Goal: Obtain resource: Obtain resource

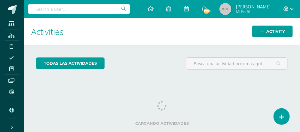
click at [33, 7] on input "text" at bounding box center [79, 9] width 102 height 10
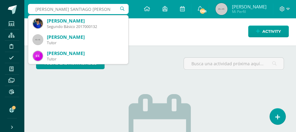
type input "ROMERO SANTIAGO NICOLAS"
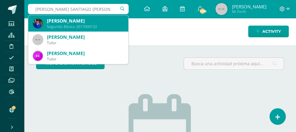
click at [83, 19] on div "Santiago Nicolás Romero Girón" at bounding box center [85, 21] width 77 height 6
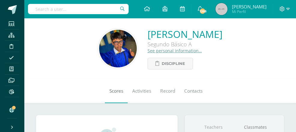
click at [114, 91] on span "Scores" at bounding box center [116, 91] width 14 height 6
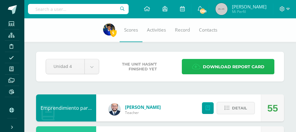
click at [219, 66] on span "Download report card" at bounding box center [234, 67] width 62 height 15
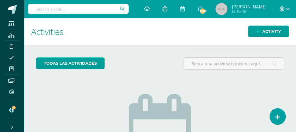
click at [36, 9] on input "text" at bounding box center [78, 9] width 101 height 10
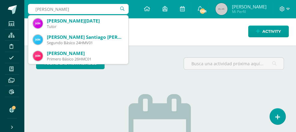
type input "HUGO MORATAYA"
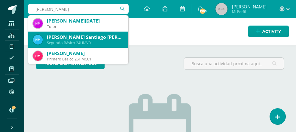
click at [73, 40] on div "[PERSON_NAME] Santiago [PERSON_NAME]" at bounding box center [85, 37] width 77 height 6
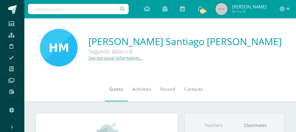
click at [110, 94] on link "Scores" at bounding box center [116, 89] width 23 height 24
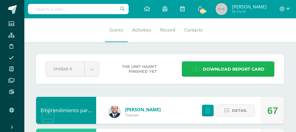
click at [223, 65] on span "Download report card" at bounding box center [234, 69] width 62 height 15
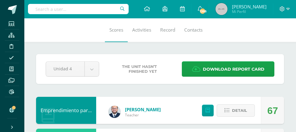
click at [39, 10] on input "text" at bounding box center [78, 9] width 101 height 10
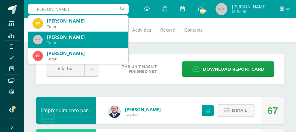
type input "J"
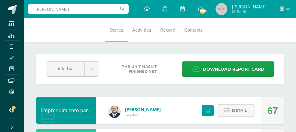
type input "MAZARIEGOS DONIS"
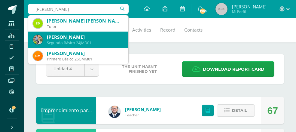
click at [74, 42] on div "Segundo Básico 24JMD01" at bounding box center [85, 42] width 77 height 5
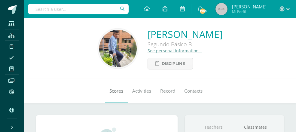
click at [109, 94] on span "Scores" at bounding box center [116, 91] width 14 height 6
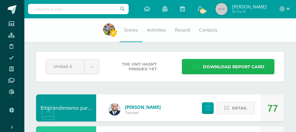
click at [234, 65] on span "Download report card" at bounding box center [234, 67] width 62 height 15
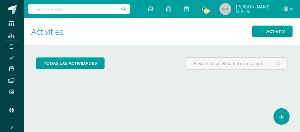
click at [39, 6] on input "text" at bounding box center [79, 9] width 102 height 10
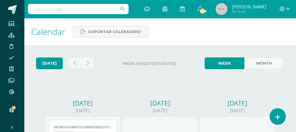
click at [41, 8] on input "text" at bounding box center [78, 9] width 101 height 10
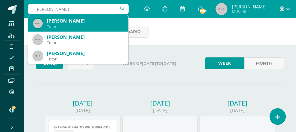
type input "GUERRERO RODRIGO"
click at [77, 19] on div "Rodrigo Saúl Guerrero Hernández" at bounding box center [85, 21] width 77 height 6
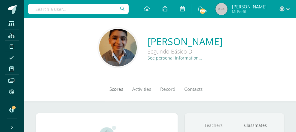
click at [109, 86] on span "Scores" at bounding box center [116, 89] width 14 height 6
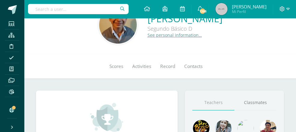
scroll to position [22, 0]
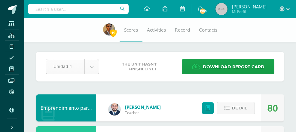
drag, startPoint x: 107, startPoint y: 86, endPoint x: 107, endPoint y: 95, distance: 8.7
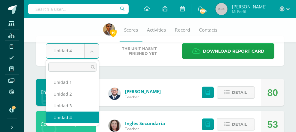
scroll to position [13, 0]
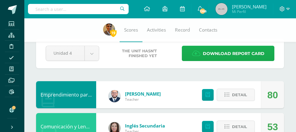
click at [230, 52] on span "Download report card" at bounding box center [234, 53] width 62 height 15
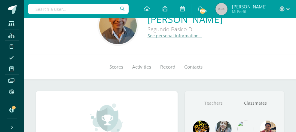
click at [62, 2] on div at bounding box center [78, 9] width 101 height 18
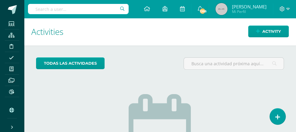
click at [49, 10] on input "text" at bounding box center [78, 9] width 101 height 10
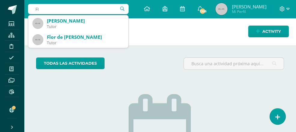
type input "F"
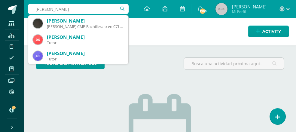
type input "DIEGO GODOY BOCH"
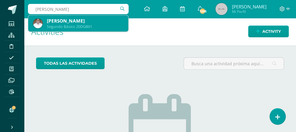
click at [59, 22] on div "Diego Lisandro Godoy Boch" at bounding box center [85, 21] width 77 height 6
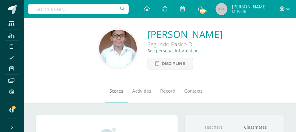
click at [109, 91] on span "Scores" at bounding box center [116, 91] width 14 height 6
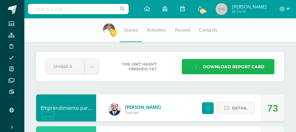
click at [217, 65] on span "Download report card" at bounding box center [234, 67] width 62 height 15
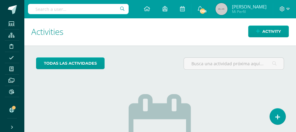
click at [38, 9] on input "text" at bounding box center [78, 9] width 101 height 10
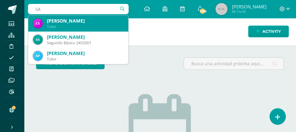
type input "S"
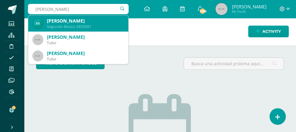
type input "sarti samuel"
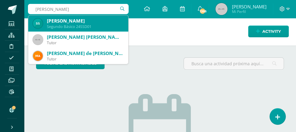
click at [99, 21] on div "Samuel Esteban Sarti Del Cid" at bounding box center [85, 21] width 77 height 6
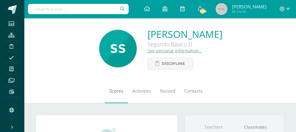
click at [109, 94] on span "Scores" at bounding box center [116, 91] width 14 height 6
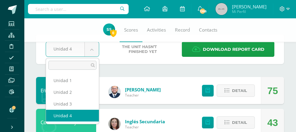
scroll to position [18, 0]
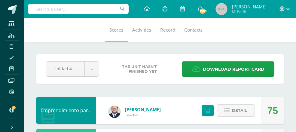
scroll to position [2, 0]
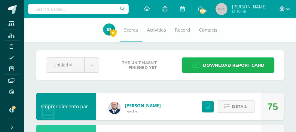
click at [219, 65] on span "Download report card" at bounding box center [234, 65] width 62 height 15
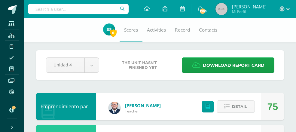
click at [42, 5] on input "text" at bounding box center [78, 9] width 101 height 10
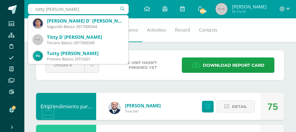
type input "totty urrutia"
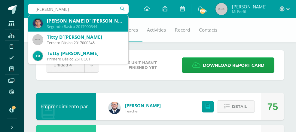
click at [69, 23] on div "Totti D´ Alessandro Urrutia González" at bounding box center [85, 21] width 77 height 6
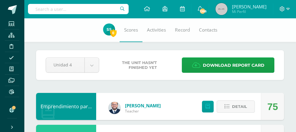
click at [103, 23] on span "0" at bounding box center [109, 30] width 12 height 14
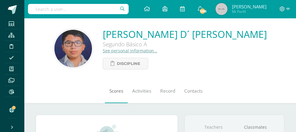
click at [109, 92] on span "Scores" at bounding box center [116, 91] width 14 height 6
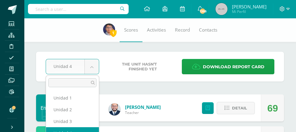
scroll to position [5, 0]
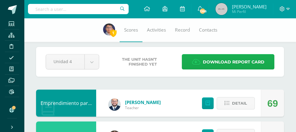
click at [222, 62] on span "Download report card" at bounding box center [234, 62] width 62 height 15
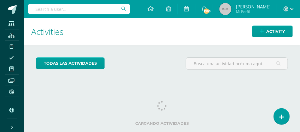
click at [51, 7] on input "text" at bounding box center [79, 9] width 102 height 10
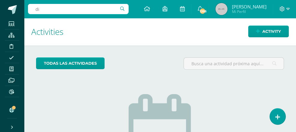
type input "d"
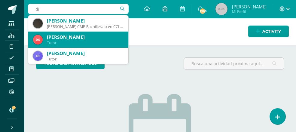
type input "d"
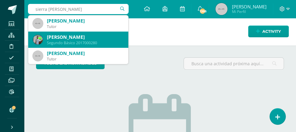
type input "sierra cantoral"
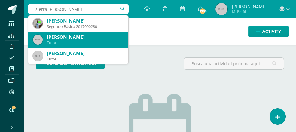
click at [91, 40] on div "[PERSON_NAME]" at bounding box center [85, 37] width 77 height 6
click at [91, 40] on h1 "Activities" at bounding box center [160, 31] width 258 height 27
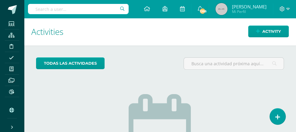
click at [35, 9] on input "text" at bounding box center [78, 9] width 101 height 10
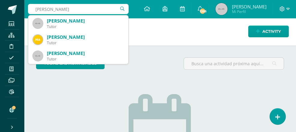
type input "[PERSON_NAME]"
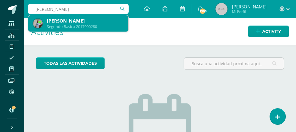
click at [59, 22] on div "[PERSON_NAME]" at bounding box center [85, 21] width 77 height 6
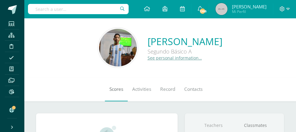
click at [113, 91] on span "Scores" at bounding box center [116, 89] width 14 height 6
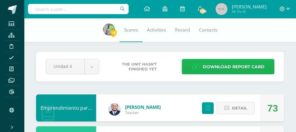
click at [228, 63] on span "Download report card" at bounding box center [234, 67] width 62 height 15
